Goal: Complete application form: Complete application form

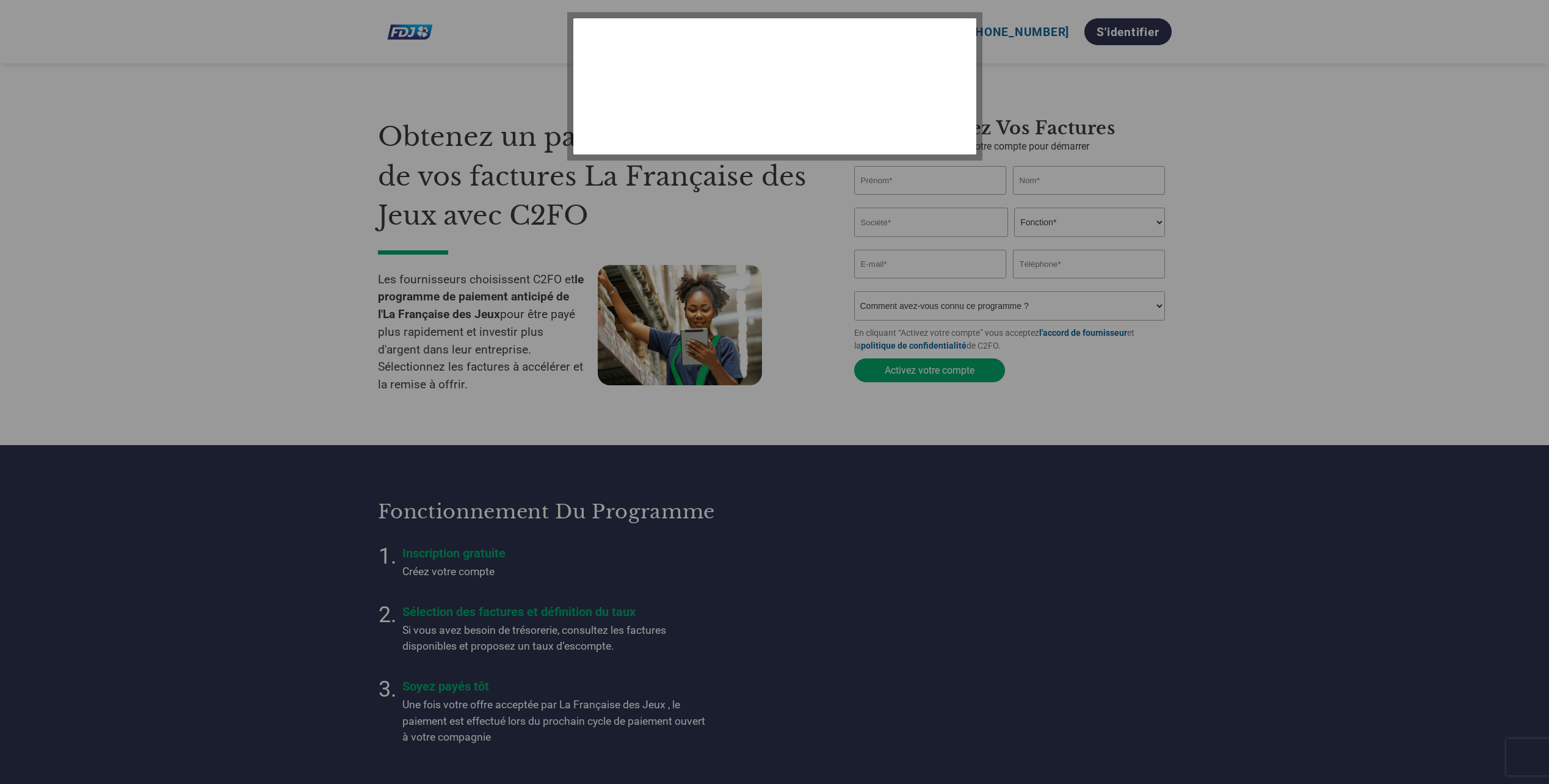
select select "fr-FR"
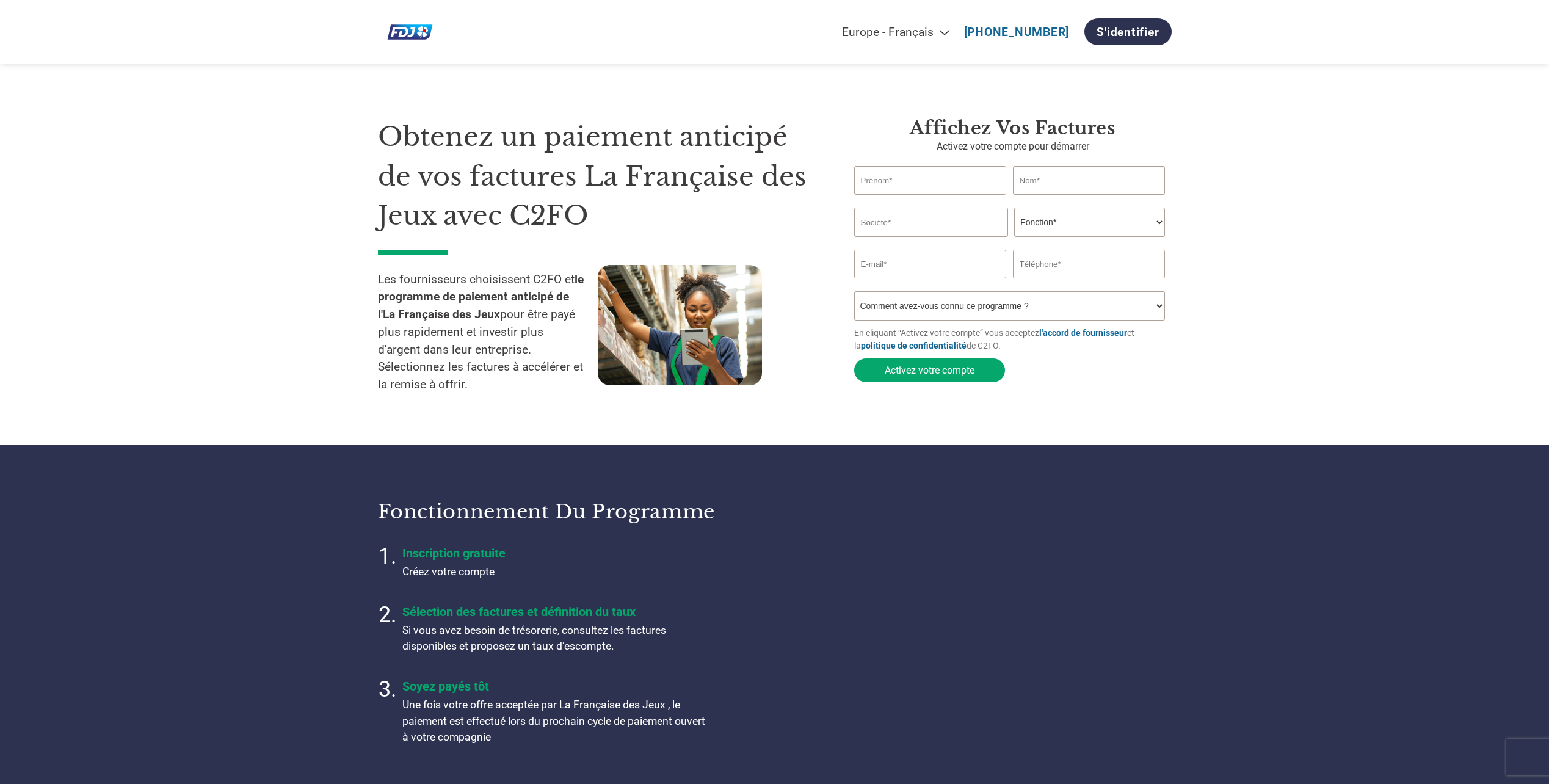
click at [891, 187] on input "text" at bounding box center [930, 180] width 153 height 29
click at [793, 249] on div "Obtenez un paiement anticipé de vos factures La Française des Jeux avec C2FO Le…" at bounding box center [607, 261] width 458 height 289
click at [1233, 202] on section "Obtenez un paiement anticipé de vos factures La Française des Jeux avec C2FO Le…" at bounding box center [775, 247] width 1549 height 396
click at [914, 189] on input "text" at bounding box center [930, 180] width 153 height 29
click at [894, 179] on input "text" at bounding box center [930, 180] width 153 height 29
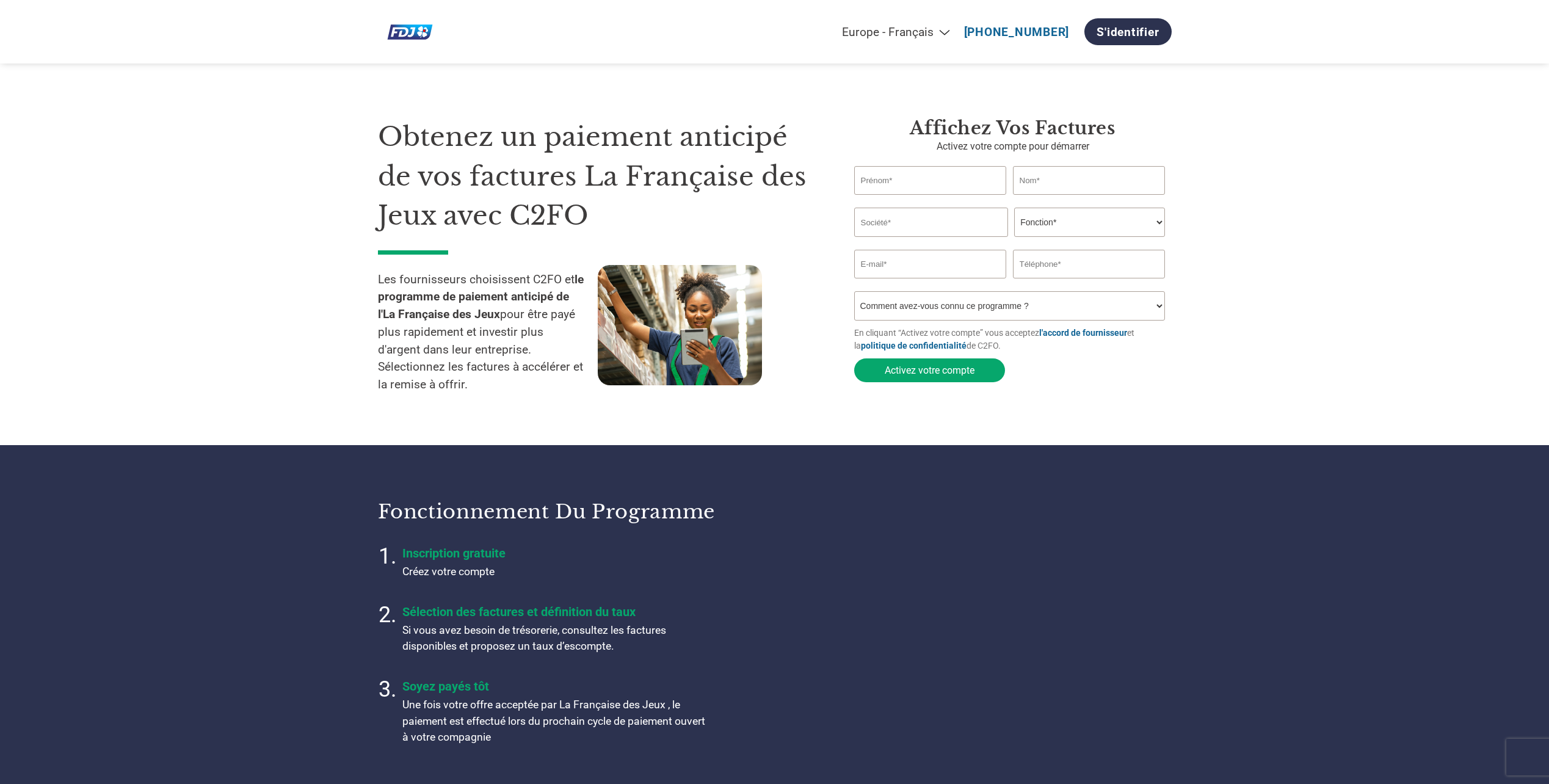
click at [1260, 246] on section "Obtenez un paiement anticipé de vos factures La Française des Jeux avec C2FO Le…" at bounding box center [775, 247] width 1549 height 396
click at [987, 318] on select "Comment avez-vous connu ce programme ? Par courrier Par e-mail Sur les réseaux …" at bounding box center [1010, 306] width 311 height 29
select select "Email"
click at [854, 295] on select "Comment avez-vous connu ce programme ? Par courrier Par e-mail Sur les réseaux …" at bounding box center [1010, 306] width 311 height 29
click at [954, 182] on input "text" at bounding box center [930, 180] width 153 height 29
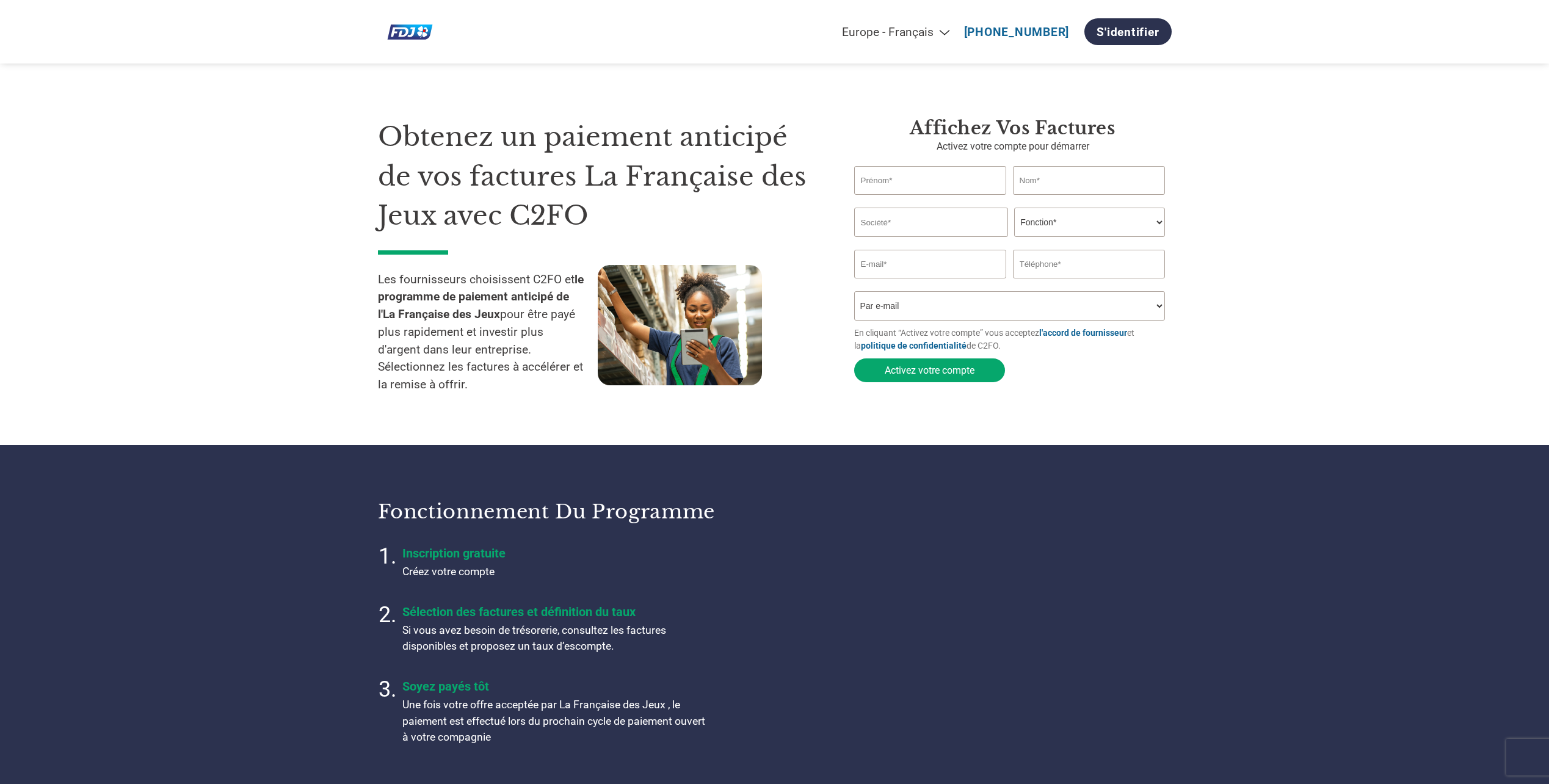
type input "DOSSO"
type input "nawamarina.dosso@holydis.com"
type input "35346445"
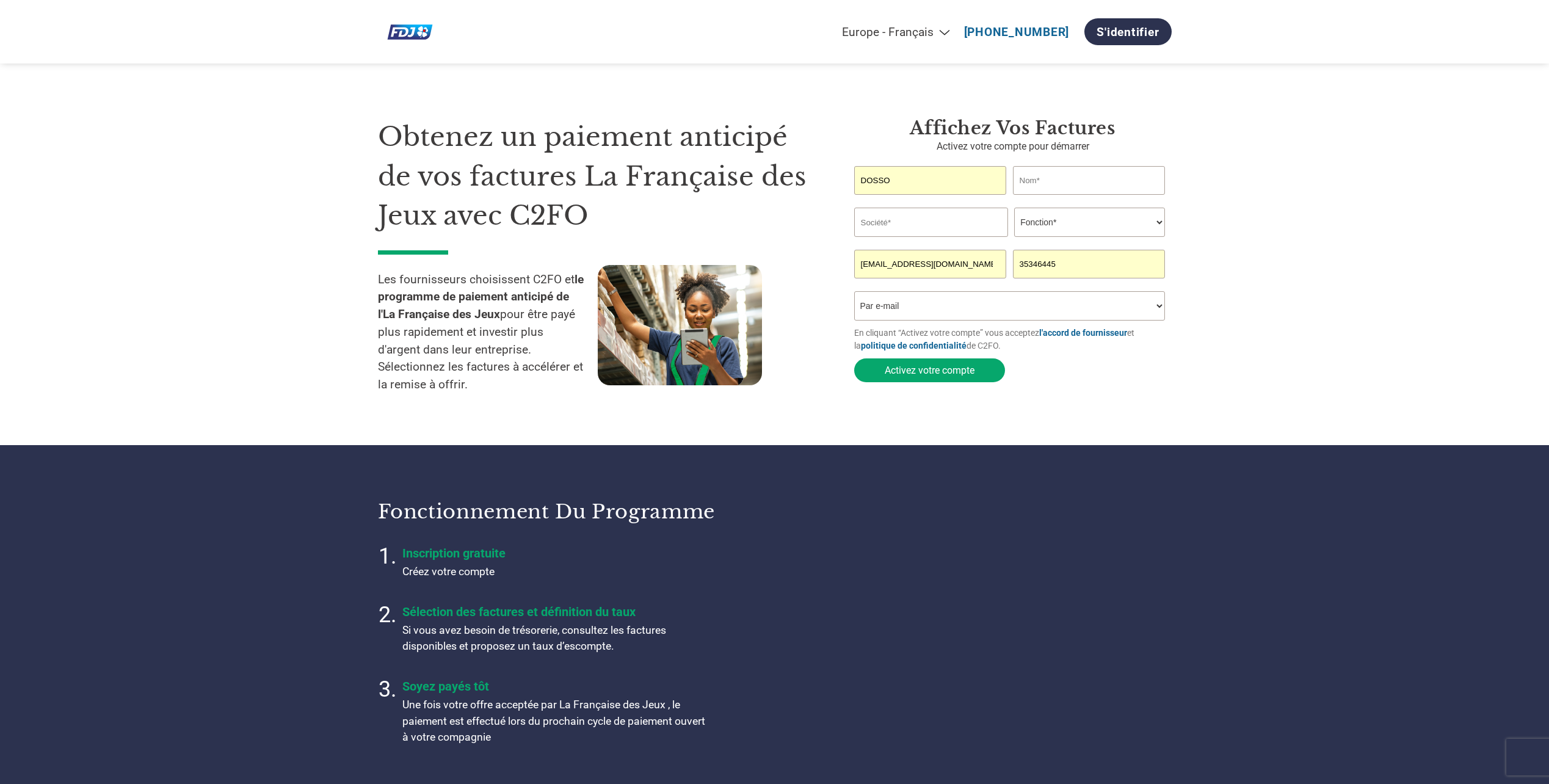
click at [1032, 186] on input "text" at bounding box center [1089, 180] width 153 height 29
click at [1032, 174] on input "text" at bounding box center [1089, 180] width 153 height 29
click at [1093, 261] on input "35346445" at bounding box center [1089, 264] width 153 height 29
click at [1062, 176] on input "text" at bounding box center [1089, 180] width 153 height 29
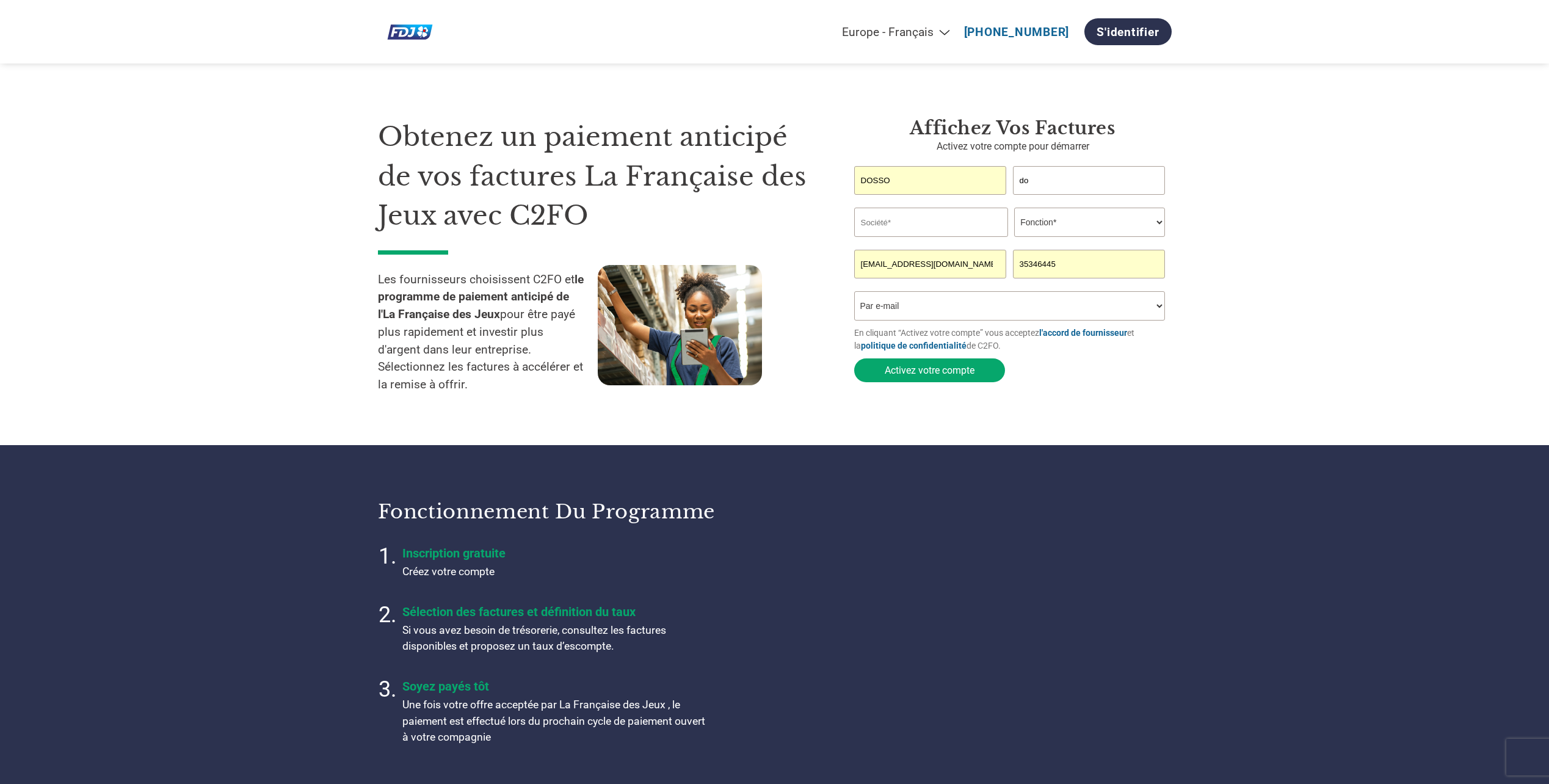
type input "d"
type input "DOSSO"
drag, startPoint x: 921, startPoint y: 174, endPoint x: 678, endPoint y: 114, distance: 250.3
click at [678, 114] on div "Obtenez un paiement anticipé de vos factures La Française des Jeux avec C2FO Le…" at bounding box center [775, 237] width 794 height 337
type input "Nawa Marina"
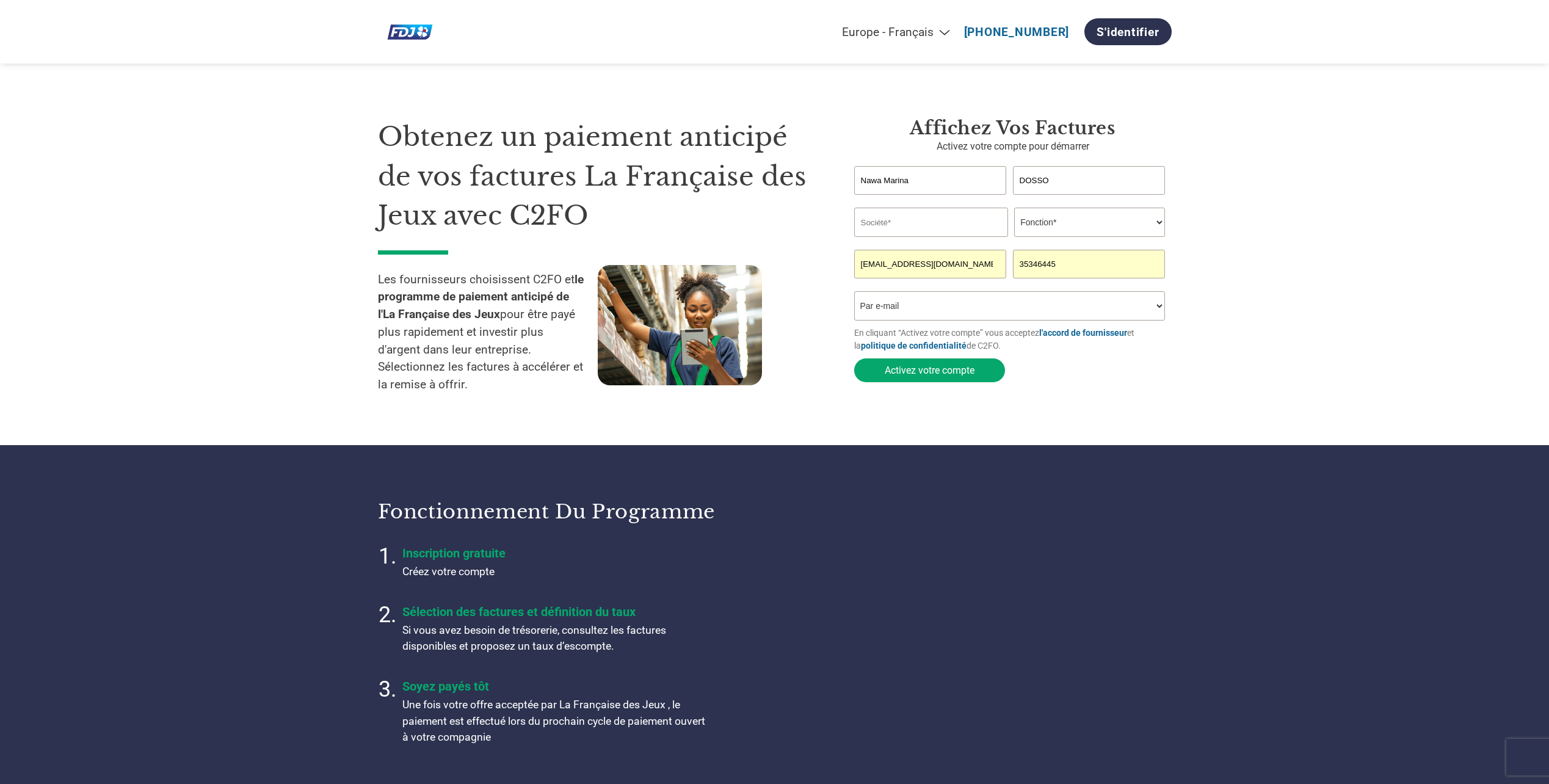
click at [887, 223] on input "text" at bounding box center [931, 222] width 154 height 29
type input "Holy-dis"
click at [1093, 221] on select "Fonction* Directeur administratif et financier Responsable crédit Contrôleur de…" at bounding box center [1090, 222] width 151 height 29
click at [1048, 447] on section "Fonctionnement du programme Inscription gratuite Créez votre compte Sélection d…" at bounding box center [775, 623] width 1549 height 355
click at [950, 309] on select "Comment avez-vous connu ce programme ? Par courrier Par e-mail Sur les réseaux …" at bounding box center [1010, 306] width 311 height 29
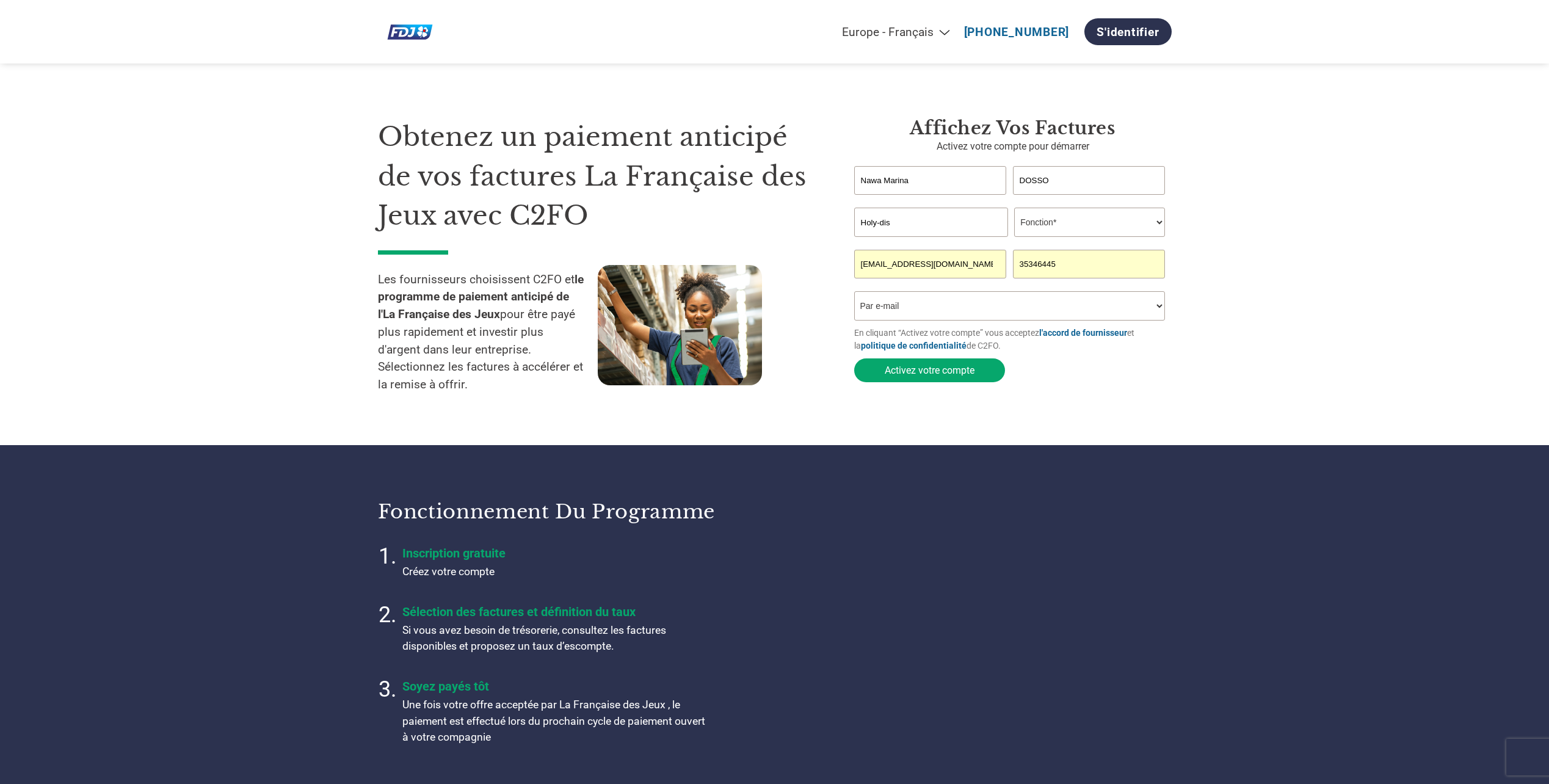
click at [854, 295] on select "Comment avez-vous connu ce programme ? Par courrier Par e-mail Sur les réseaux …" at bounding box center [1010, 306] width 311 height 29
drag, startPoint x: 927, startPoint y: 270, endPoint x: 695, endPoint y: 237, distance: 234.3
click at [695, 237] on div "Obtenez un paiement anticipé de vos factures La Française des Jeux avec C2FO Le…" at bounding box center [775, 237] width 794 height 337
type input "facturation@holydis.com"
drag, startPoint x: 1059, startPoint y: 263, endPoint x: 921, endPoint y: 219, distance: 144.8
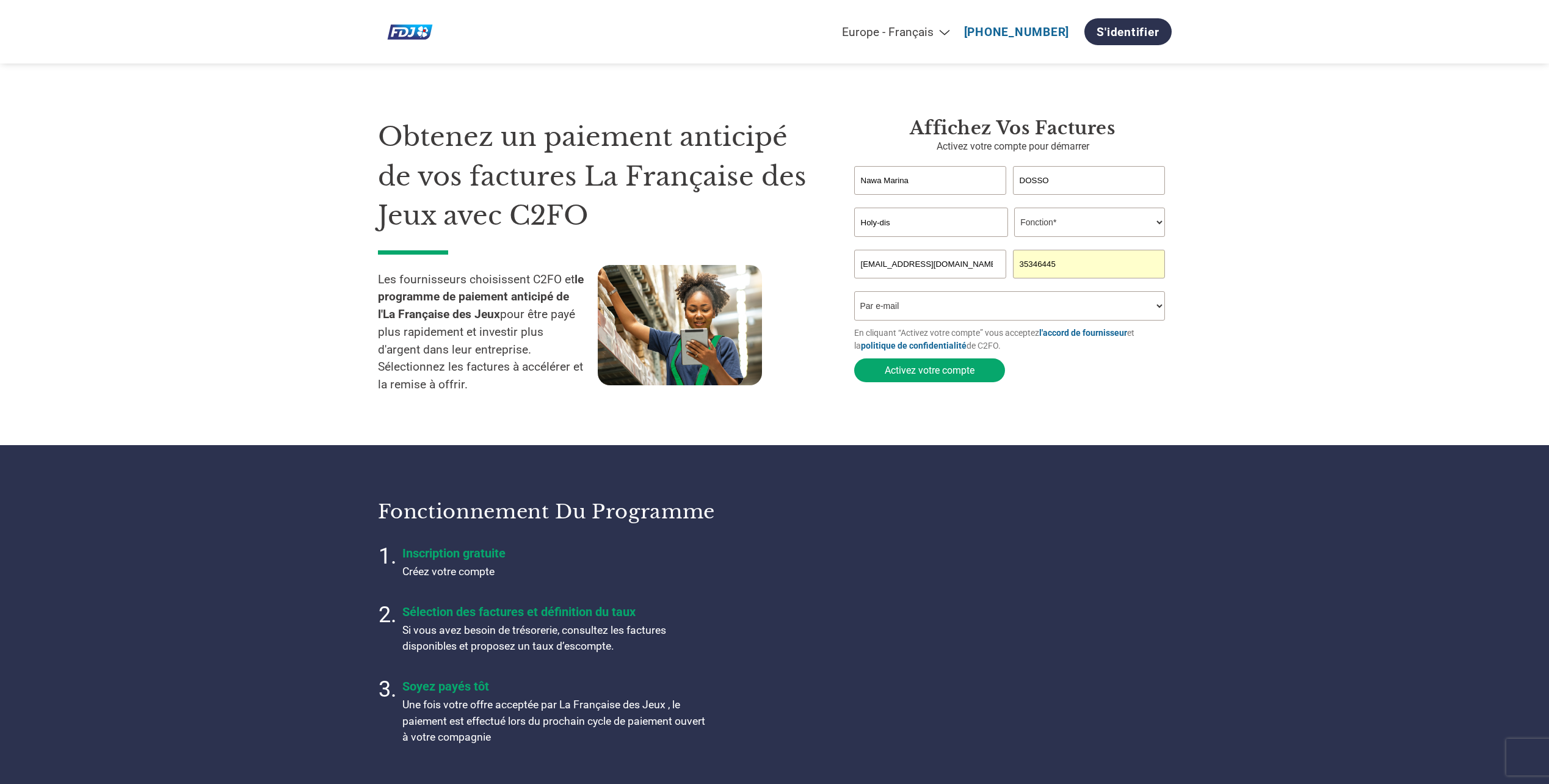
click at [923, 217] on form "Nawa Marina DOSSO Invalid first name or first name is too long Invalid last nam…" at bounding box center [1013, 277] width 318 height 222
click at [1102, 270] on input "text" at bounding box center [1089, 264] width 153 height 29
type input "0189546879"
click at [984, 300] on select "Comment avez-vous connu ce programme ? Par courrier Par e-mail Sur les réseaux …" at bounding box center [1010, 306] width 311 height 29
click at [854, 295] on select "Comment avez-vous connu ce programme ? Par courrier Par e-mail Sur les réseaux …" at bounding box center [1010, 306] width 311 height 29
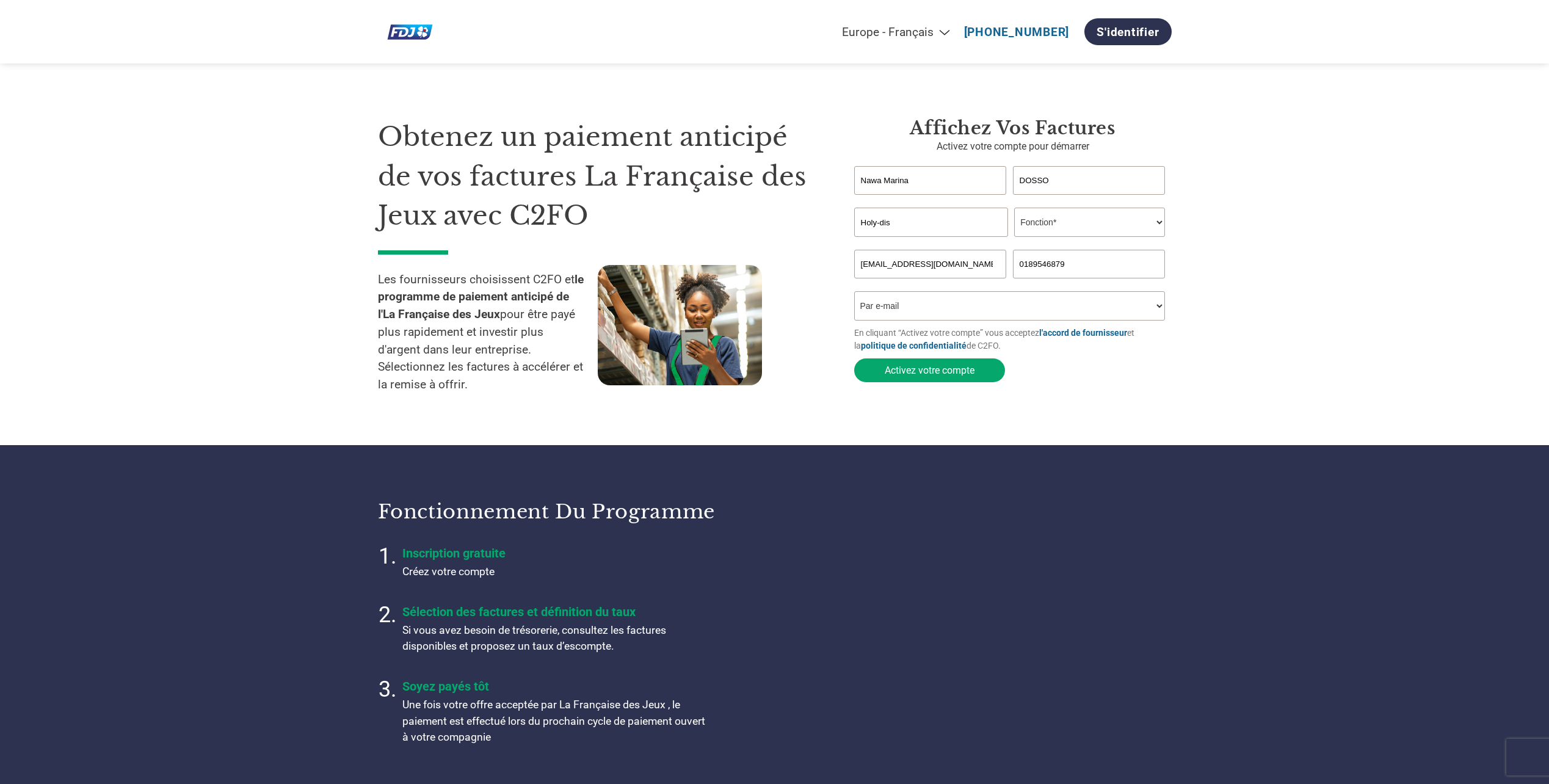
click at [923, 219] on input "Holy-dis" at bounding box center [931, 222] width 154 height 29
type input "Holy-dis SA"
click at [969, 372] on button "Activez votre compte" at bounding box center [930, 370] width 151 height 24
click at [1084, 222] on select "Fonction* Directeur administratif et financier Responsable crédit Contrôleur de…" at bounding box center [1090, 222] width 151 height 29
select select "OTHER"
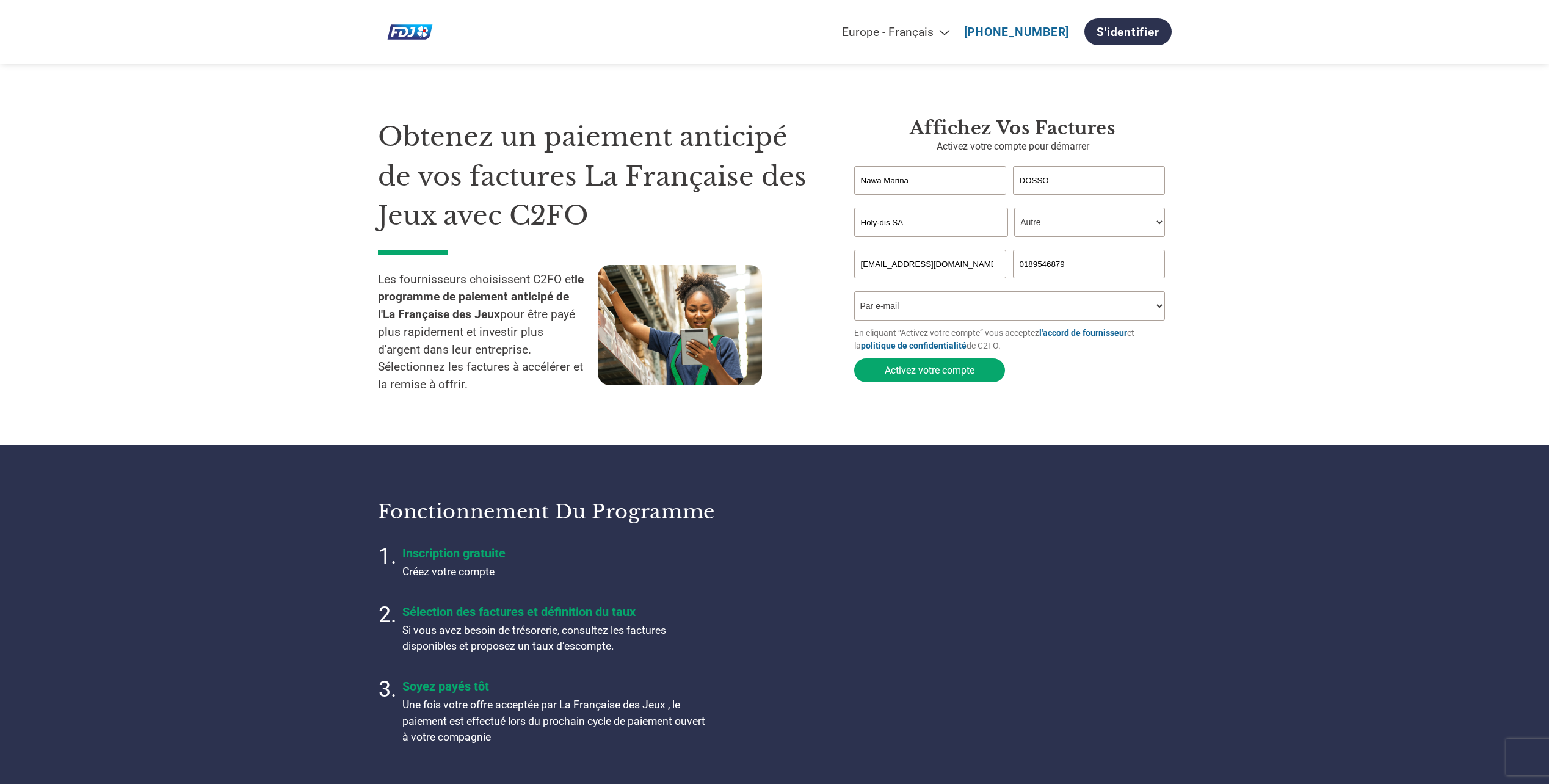
click at [1015, 209] on select "Fonction* Directeur administratif et financier Responsable crédit Contrôleur de…" at bounding box center [1090, 222] width 151 height 29
click at [975, 370] on button "Activez votre compte" at bounding box center [930, 370] width 151 height 24
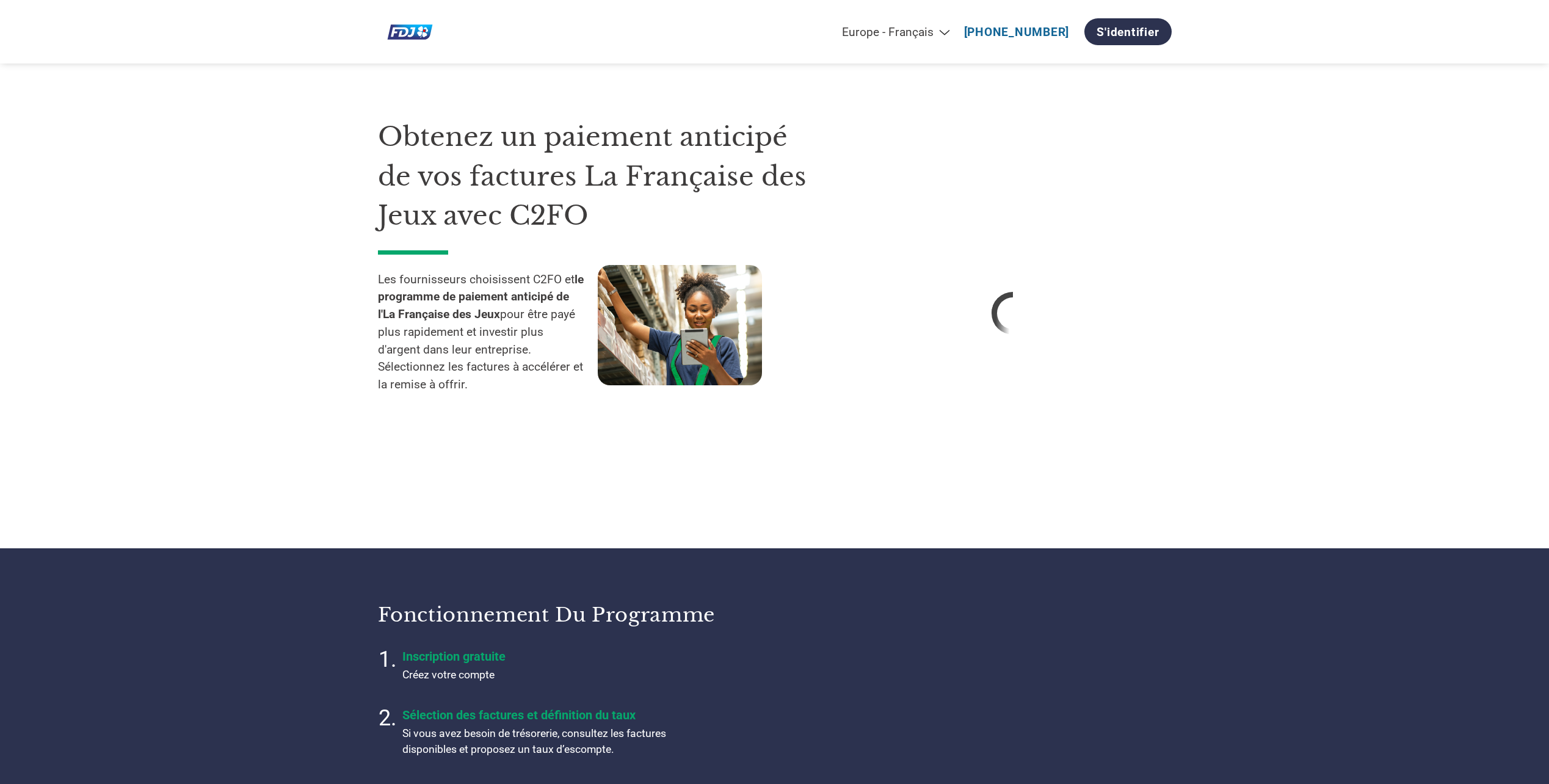
select select "fr-FR"
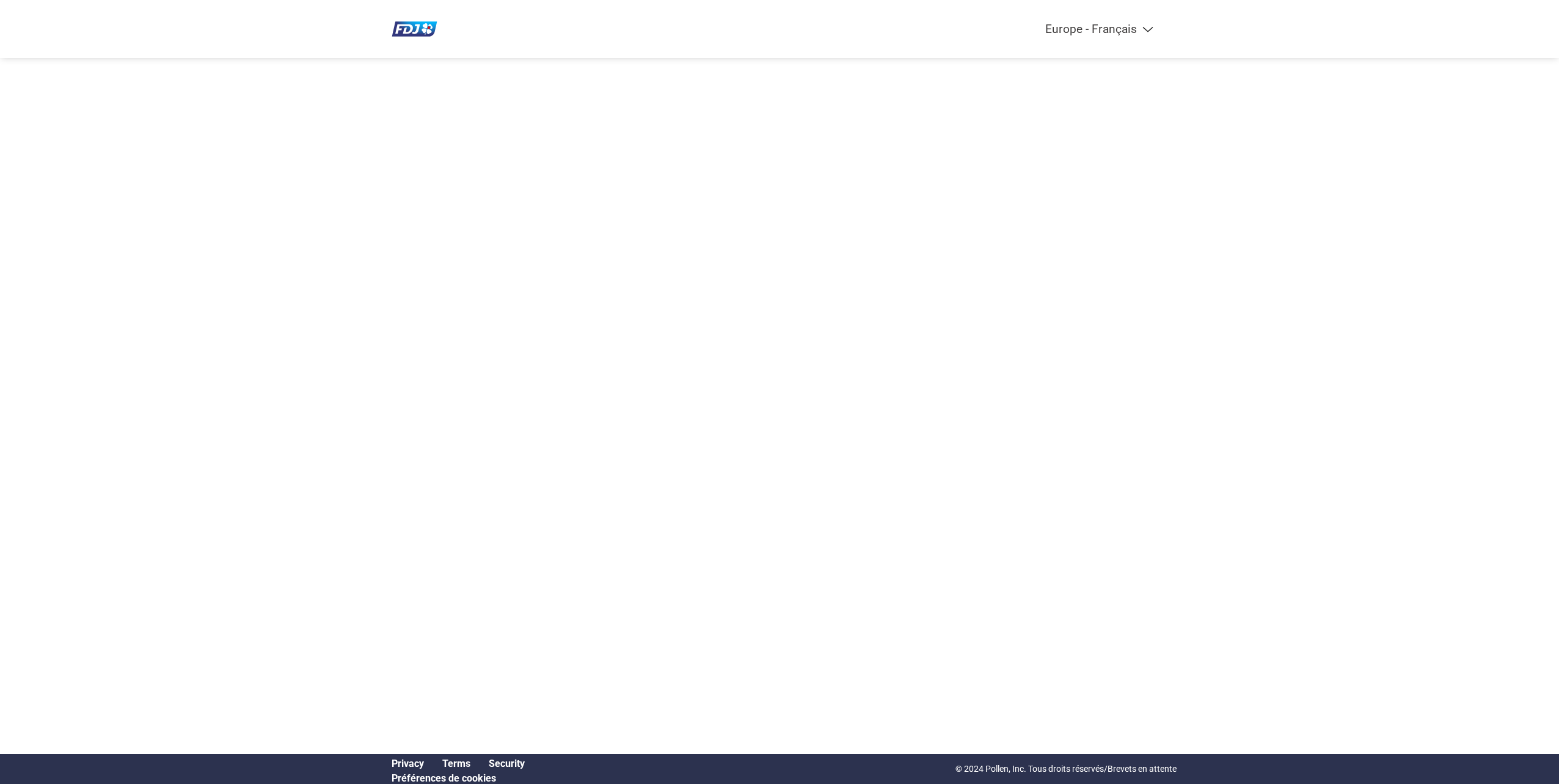
select select "fr-FR"
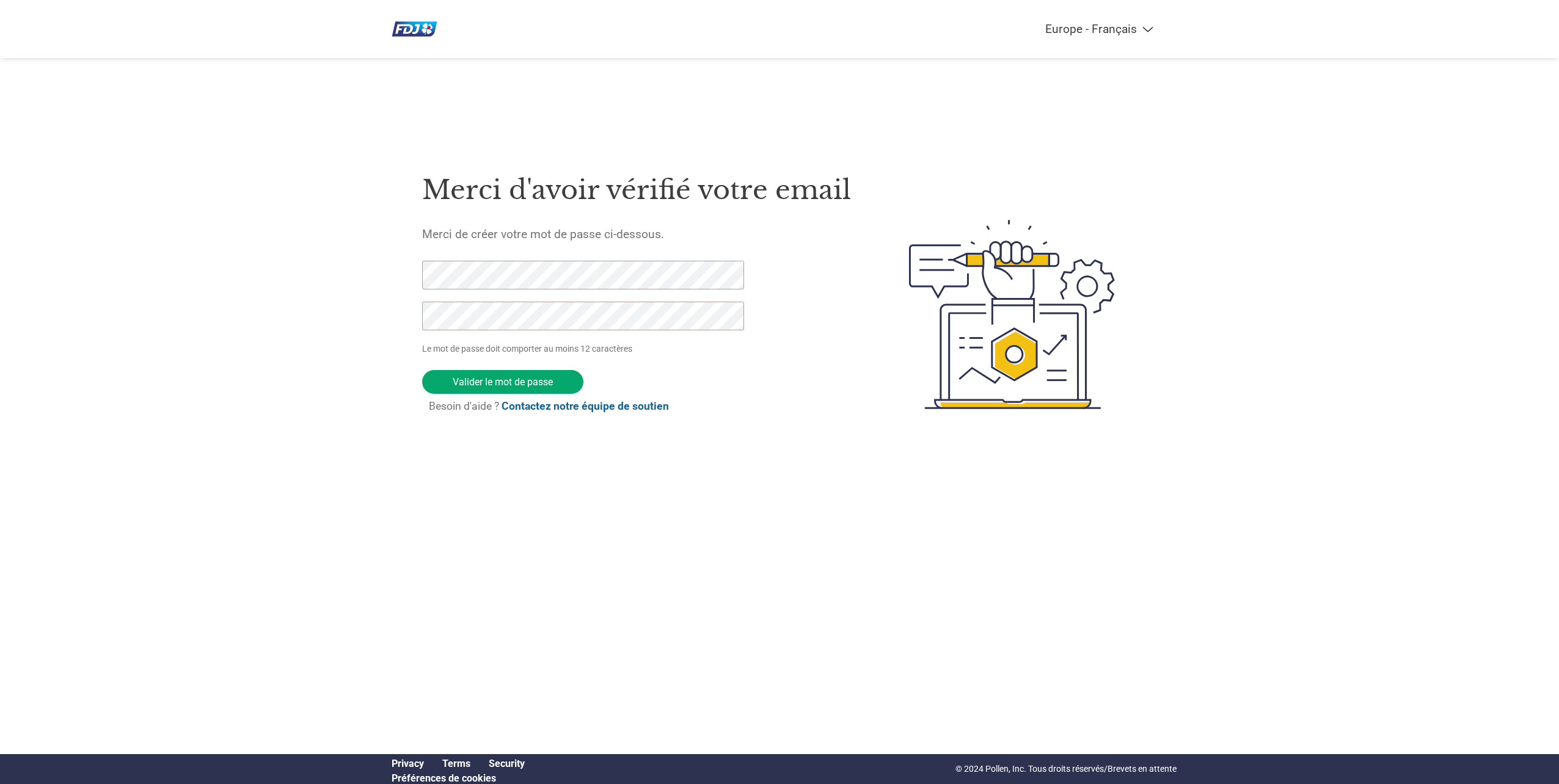
click at [828, 439] on div "Merci d'avoir vérifié votre email Merci de créer votre mot de passe ci-dessous.…" at bounding box center [636, 315] width 429 height 324
click at [533, 385] on input "Valider le mot de passe" at bounding box center [502, 381] width 161 height 24
